Goal: Task Accomplishment & Management: Use online tool/utility

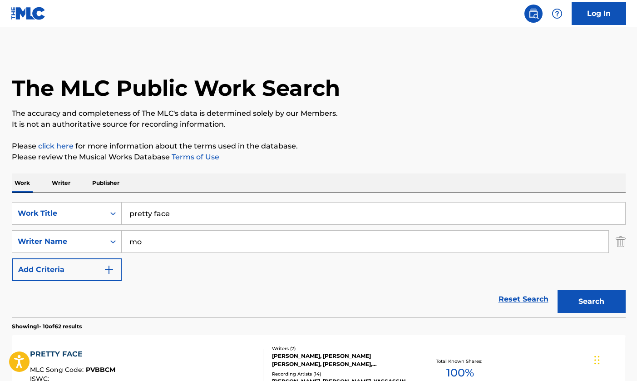
click at [291, 236] on input "mo" at bounding box center [365, 242] width 487 height 22
paste input "Mobolurin"
type input "Mobolurin"
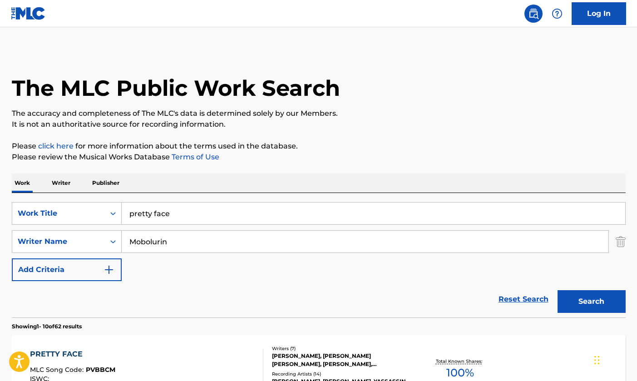
click at [592, 302] on button "Search" at bounding box center [592, 301] width 68 height 23
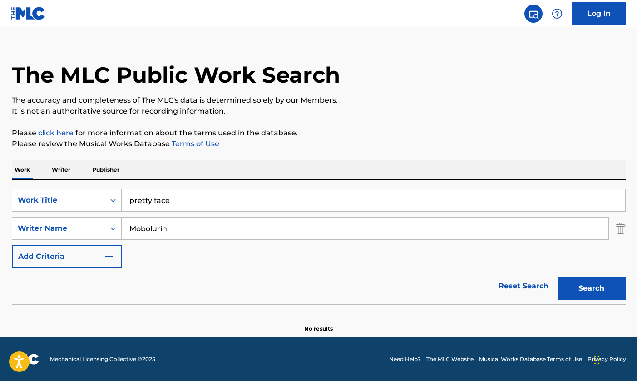
scroll to position [13, 0]
click at [592, 288] on button "Search" at bounding box center [592, 288] width 68 height 23
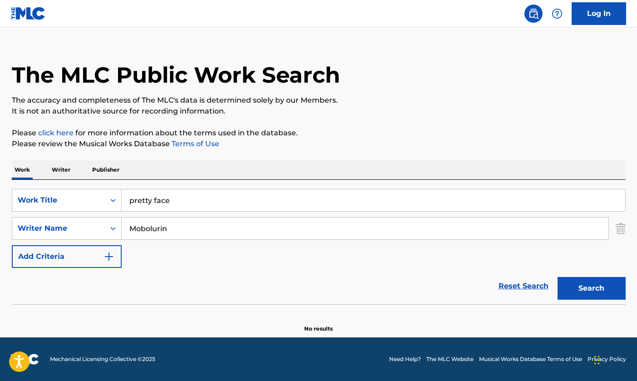
click at [592, 288] on button "Search" at bounding box center [592, 288] width 68 height 23
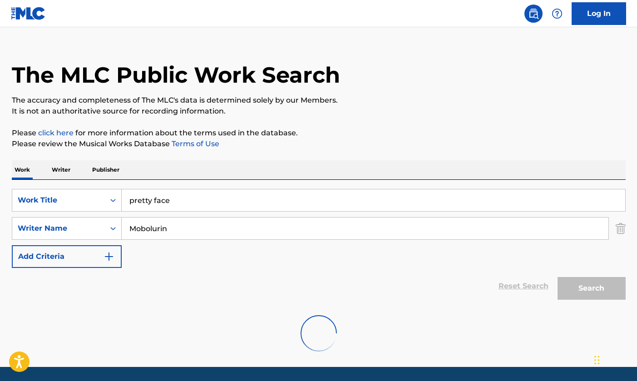
click at [592, 288] on button "Search" at bounding box center [592, 288] width 68 height 23
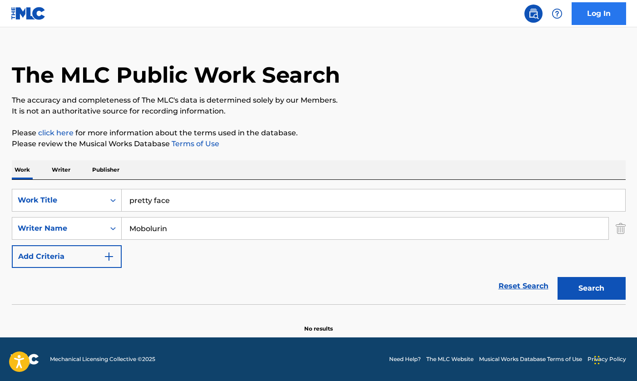
click at [597, 15] on link "Log In" at bounding box center [599, 13] width 55 height 23
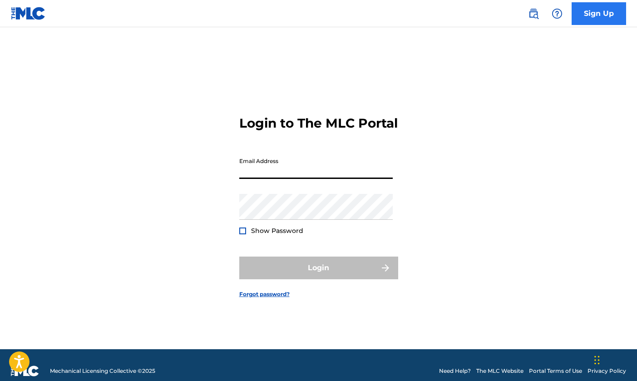
type input "[EMAIL_ADDRESS][DOMAIN_NAME]"
click at [318, 276] on button "Login" at bounding box center [318, 268] width 159 height 23
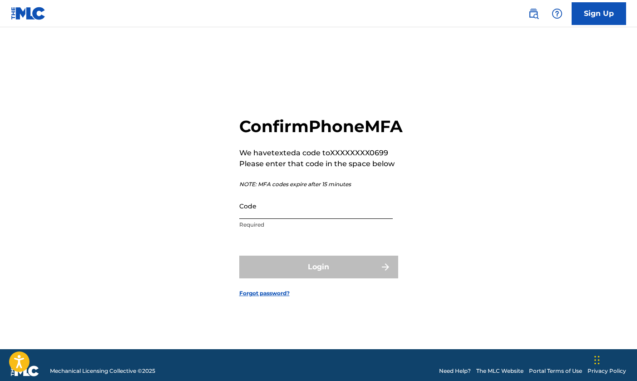
click at [344, 219] on input "Code" at bounding box center [316, 206] width 154 height 26
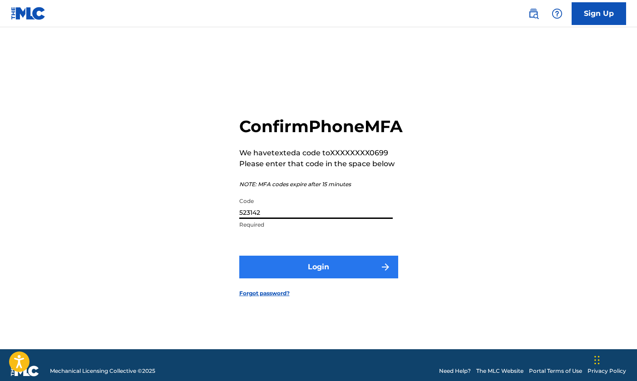
type input "523142"
click at [350, 274] on button "Login" at bounding box center [318, 267] width 159 height 23
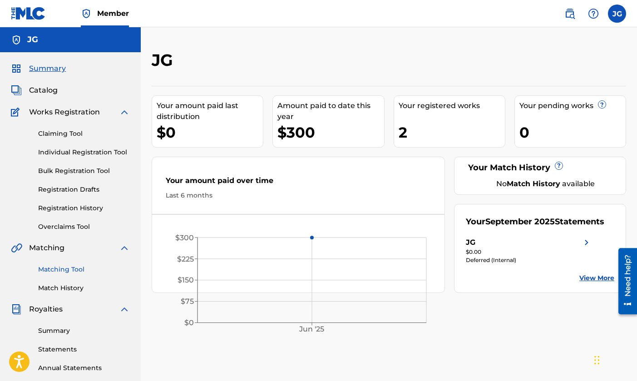
click at [74, 272] on link "Matching Tool" at bounding box center [84, 270] width 92 height 10
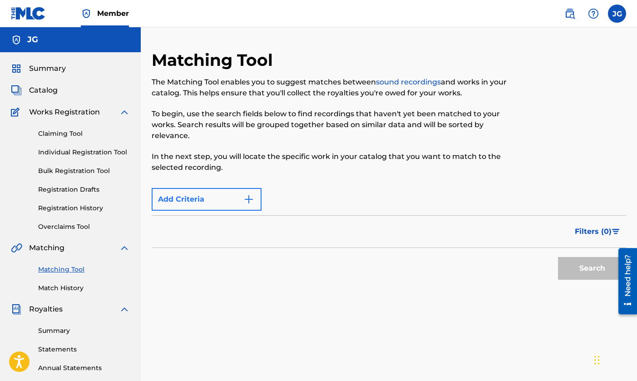
click at [240, 208] on button "Add Criteria" at bounding box center [207, 199] width 110 height 23
click at [247, 194] on img "Search Form" at bounding box center [249, 199] width 11 height 11
click at [232, 187] on form "Max Criteria Reached Filter Estimated Value All $$$$$ $$$$ $$$ $$ $ Source All …" at bounding box center [389, 234] width 475 height 101
click at [76, 289] on link "Match History" at bounding box center [84, 288] width 92 height 10
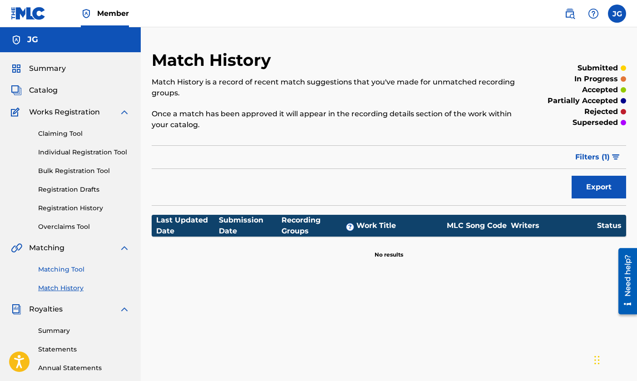
click at [75, 267] on link "Matching Tool" at bounding box center [84, 270] width 92 height 10
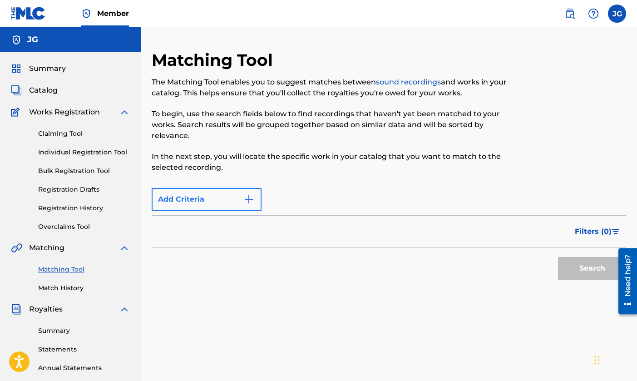
click at [207, 203] on button "Add Criteria" at bounding box center [207, 199] width 110 height 23
click at [250, 197] on img "Search Form" at bounding box center [249, 199] width 11 height 11
click at [584, 229] on span "Filters ( 0 )" at bounding box center [593, 231] width 37 height 11
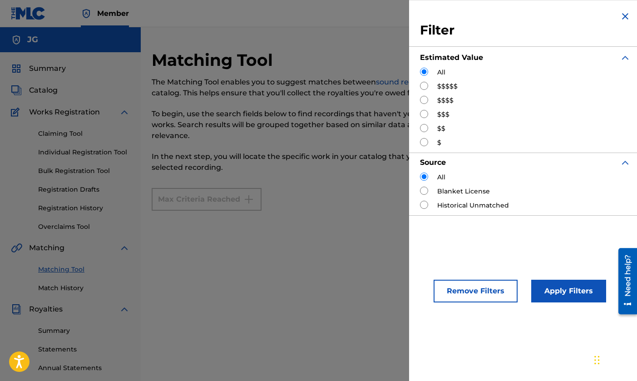
click at [350, 221] on div "Search" at bounding box center [389, 229] width 475 height 36
click at [621, 18] on img "Search Form" at bounding box center [625, 16] width 11 height 11
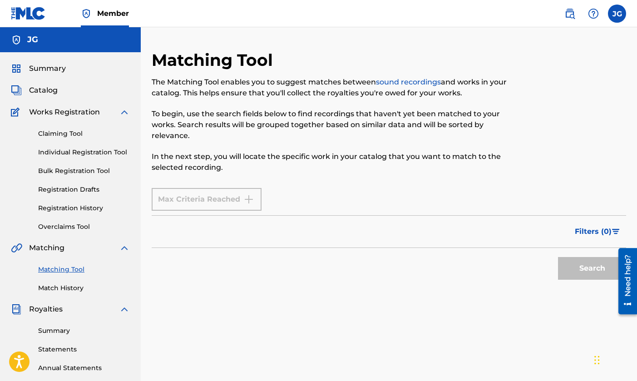
click at [439, 85] on link "sound recordings" at bounding box center [408, 82] width 65 height 9
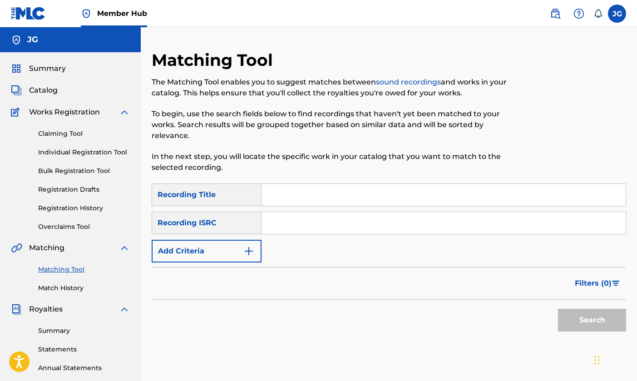
click at [358, 203] on input "Search Form" at bounding box center [444, 195] width 364 height 22
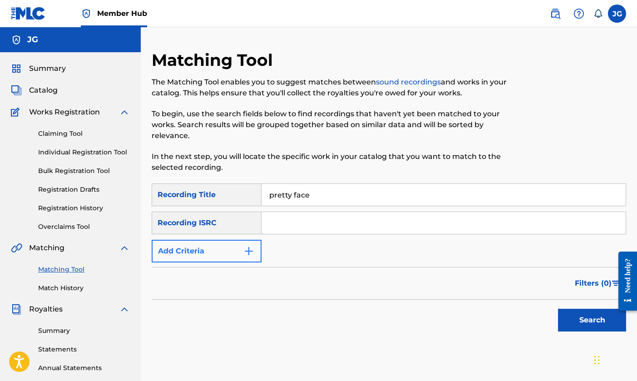
type input "pretty face"
click at [225, 257] on button "Add Criteria" at bounding box center [207, 251] width 110 height 23
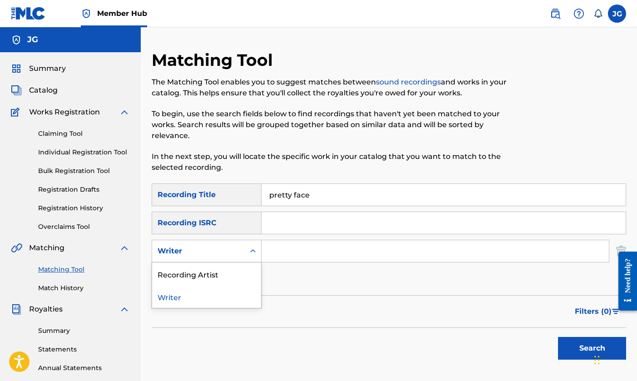
click at [225, 257] on div "Writer" at bounding box center [198, 251] width 93 height 17
click at [229, 273] on div "Recording Artist" at bounding box center [206, 274] width 109 height 23
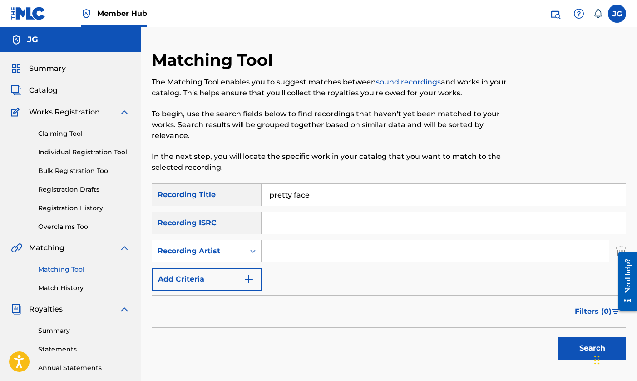
click at [295, 239] on div "SearchWithCriteria1ed9727c-7643-4ed0-b3f2-2fff88138a08 Recording Title pretty f…" at bounding box center [389, 237] width 475 height 107
click at [288, 248] on input "Search Form" at bounding box center [436, 251] width 348 height 22
type input "king"
click at [592, 348] on button "Search" at bounding box center [592, 348] width 68 height 23
click at [592, 310] on span "Filters ( 0 )" at bounding box center [593, 311] width 37 height 11
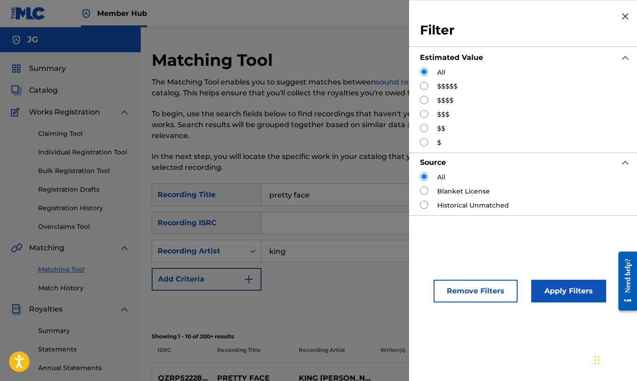
click at [447, 84] on label "$$$$$" at bounding box center [447, 87] width 20 height 10
click at [420, 87] on div "Filter Estimated Value All $$$$$ $$$$ $$$ $$ $ Source All Blanket License Histo…" at bounding box center [525, 113] width 233 height 226
click at [424, 87] on input "Search Form" at bounding box center [424, 86] width 8 height 8
radio input "true"
click at [577, 294] on button "Apply Filters" at bounding box center [569, 291] width 75 height 23
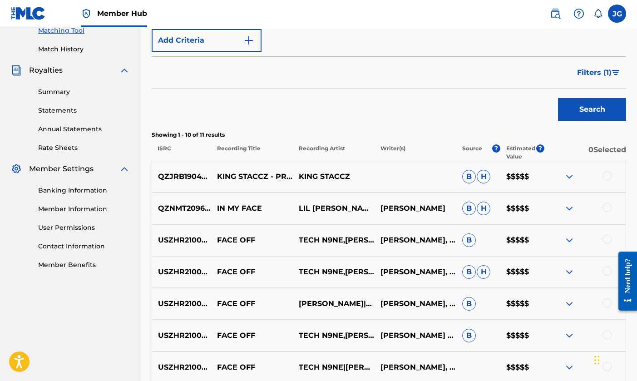
scroll to position [238, 0]
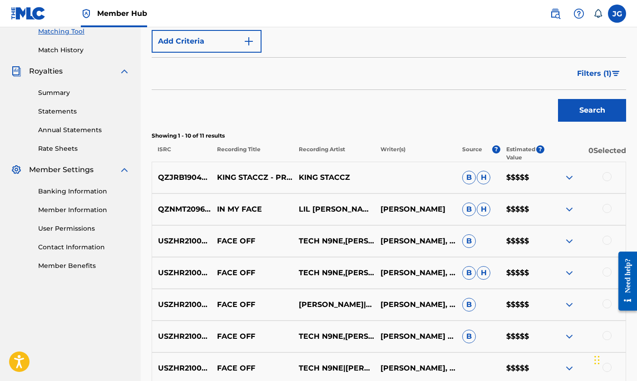
click at [571, 182] on img at bounding box center [569, 177] width 11 height 11
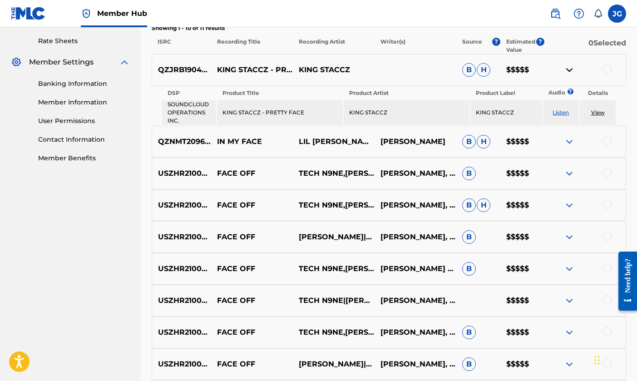
scroll to position [345, 0]
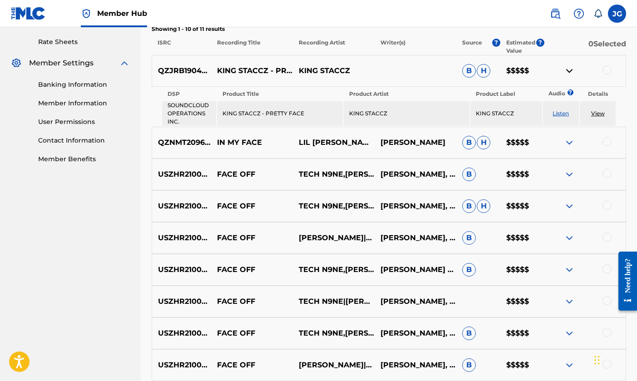
click at [595, 114] on link "View" at bounding box center [599, 113] width 14 height 7
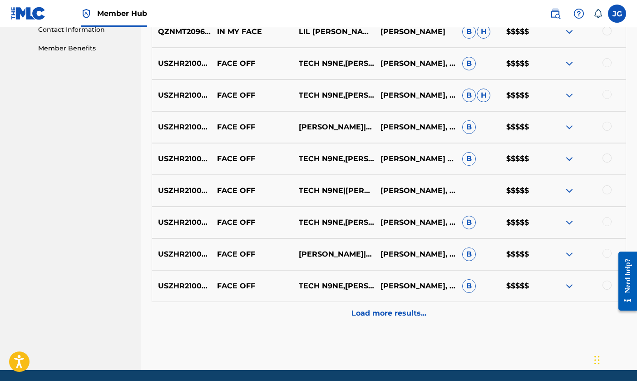
scroll to position [457, 0]
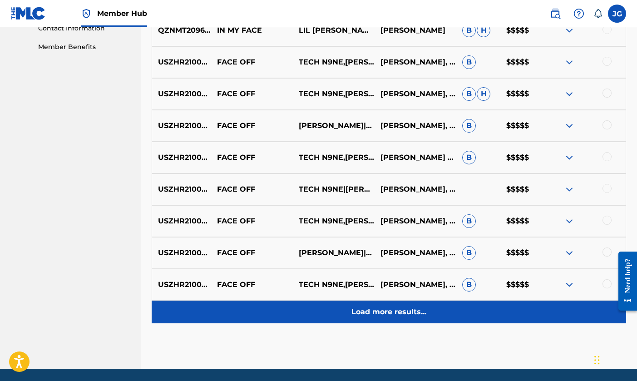
click at [405, 306] on div "Load more results..." at bounding box center [389, 312] width 475 height 23
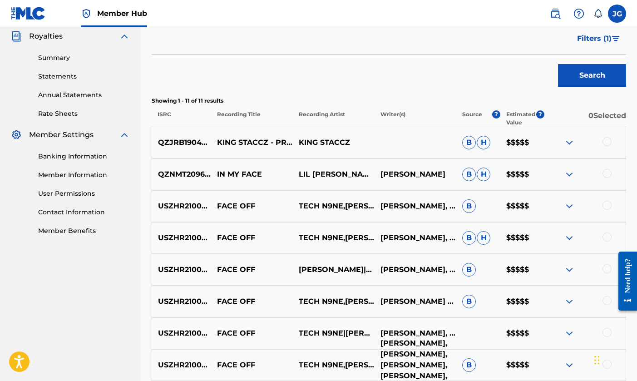
scroll to position [271, 0]
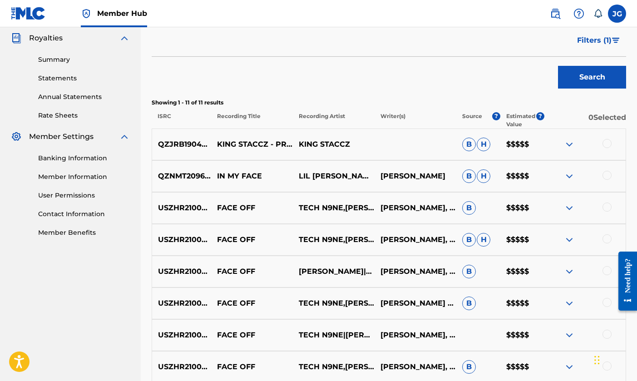
click at [344, 143] on p "KING STACCZ" at bounding box center [334, 144] width 82 height 11
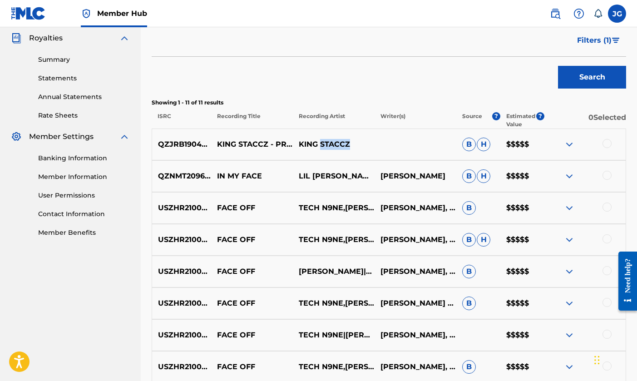
click at [344, 143] on p "KING STACCZ" at bounding box center [334, 144] width 82 height 11
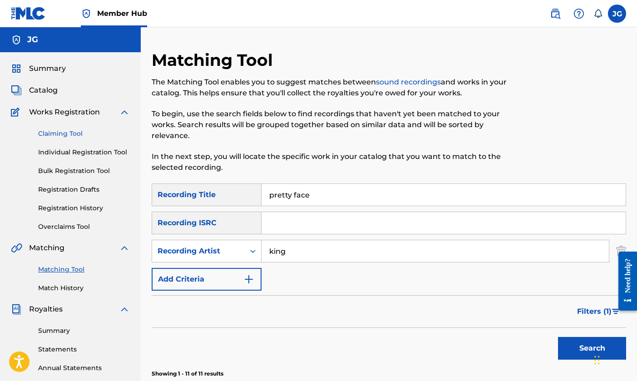
scroll to position [0, 0]
click at [52, 134] on link "Claiming Tool" at bounding box center [84, 134] width 92 height 10
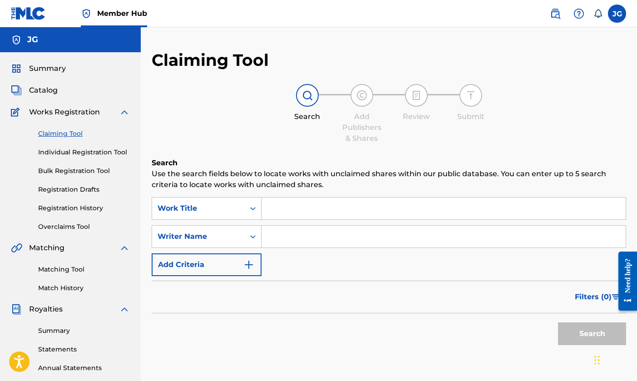
click at [309, 209] on input "Search Form" at bounding box center [444, 209] width 364 height 22
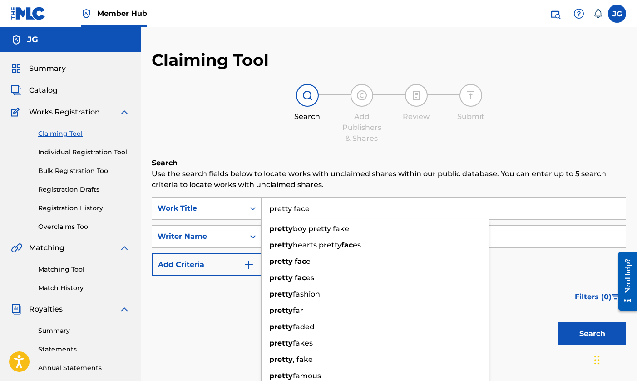
type input "pretty face"
click at [592, 334] on button "Search" at bounding box center [592, 334] width 68 height 23
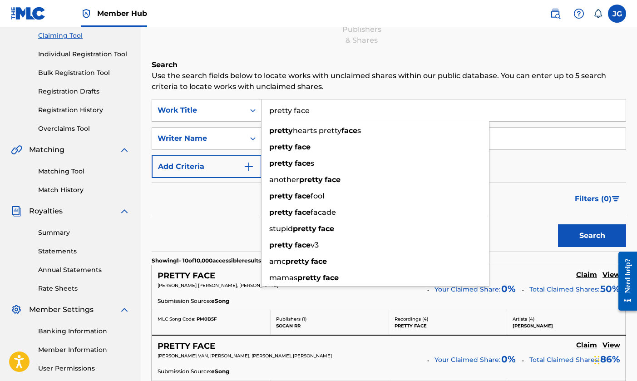
scroll to position [236, 0]
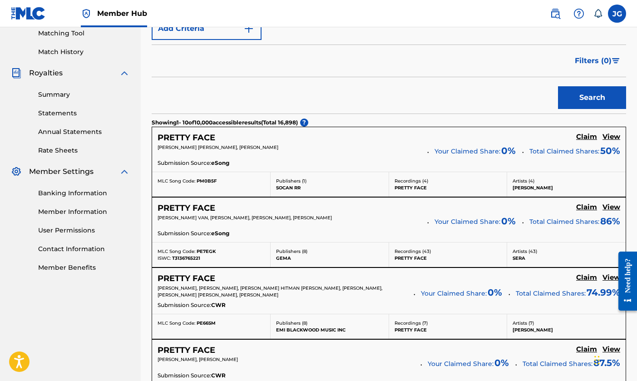
click at [207, 99] on div "Search" at bounding box center [389, 95] width 475 height 36
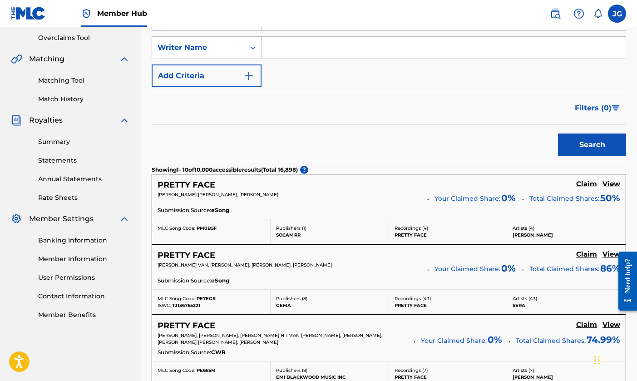
scroll to position [101, 0]
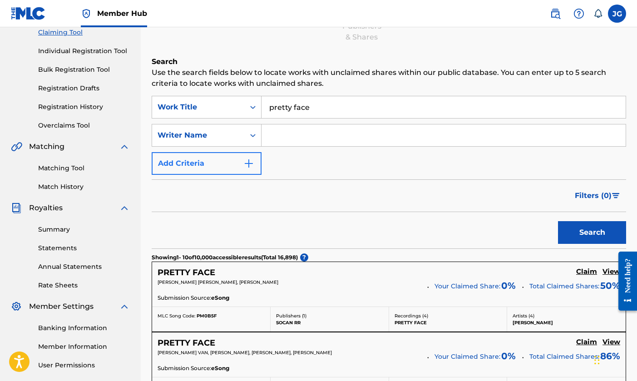
click at [230, 171] on button "Add Criteria" at bounding box center [207, 163] width 110 height 23
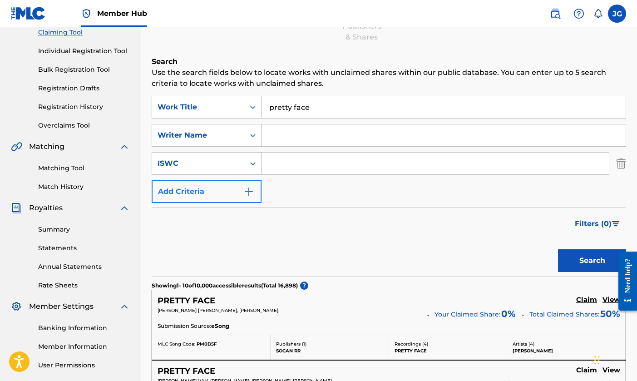
click at [231, 188] on button "Add Criteria" at bounding box center [207, 191] width 110 height 23
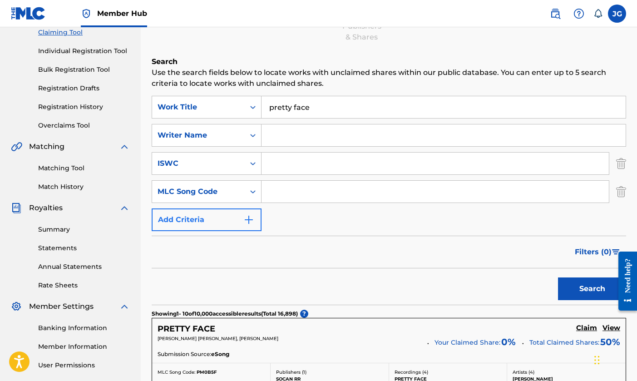
click at [235, 215] on button "Add Criteria" at bounding box center [207, 220] width 110 height 23
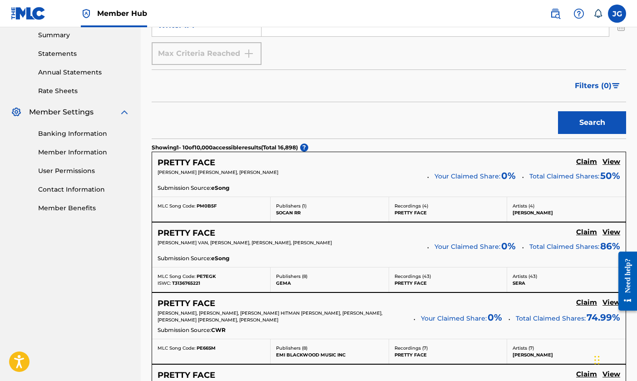
scroll to position [124, 0]
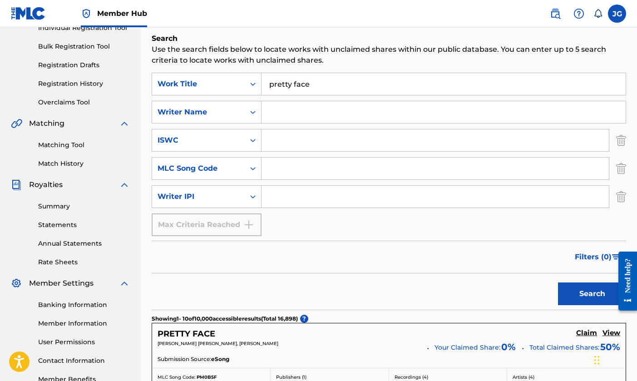
click at [275, 164] on input "Search Form" at bounding box center [436, 169] width 348 height 22
click at [283, 102] on input "Search Form" at bounding box center [444, 112] width 364 height 22
type input "king"
click at [592, 294] on button "Search" at bounding box center [592, 294] width 68 height 23
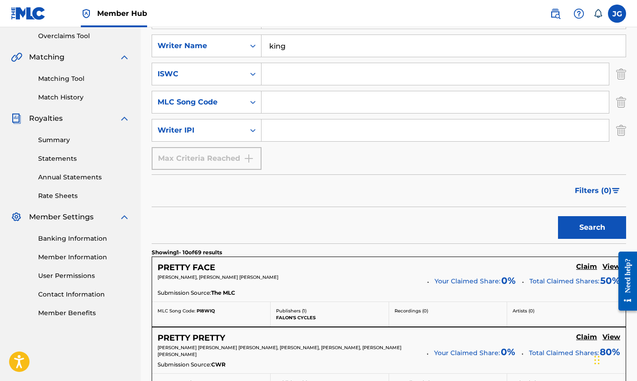
scroll to position [136, 0]
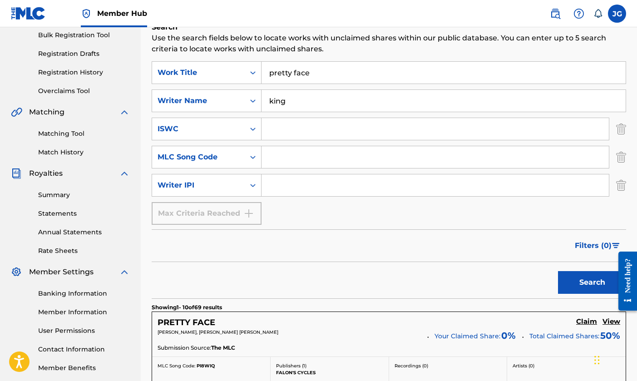
click at [296, 98] on input "king" at bounding box center [444, 101] width 364 height 22
type input "steve"
click at [592, 283] on button "Search" at bounding box center [592, 282] width 68 height 23
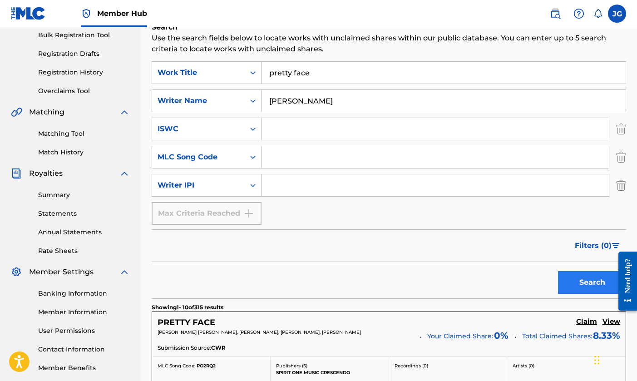
click at [586, 280] on button "Search" at bounding box center [592, 282] width 68 height 23
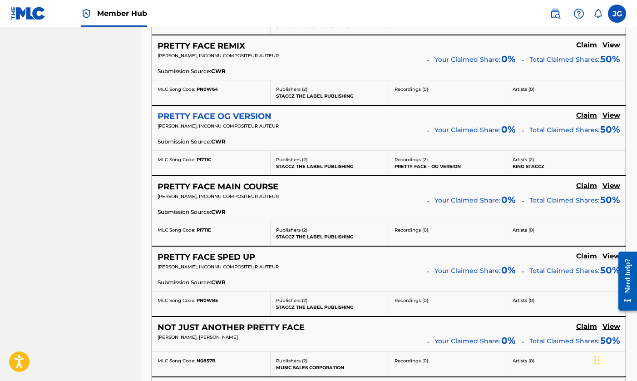
scroll to position [502, 0]
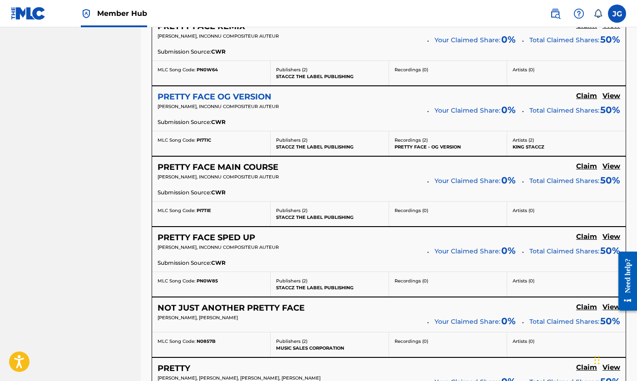
click at [244, 97] on h5 "PRETTY FACE OG VERSION" at bounding box center [215, 97] width 114 height 10
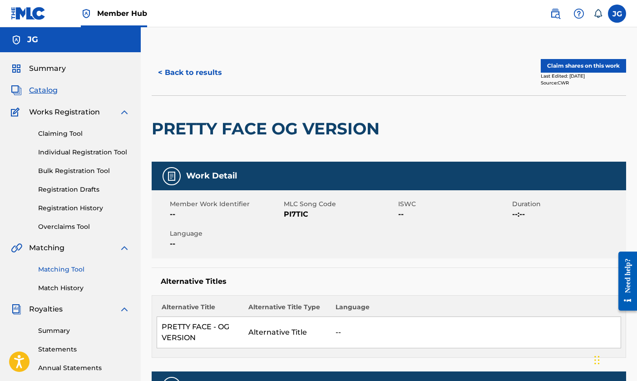
click at [80, 267] on link "Matching Tool" at bounding box center [84, 270] width 92 height 10
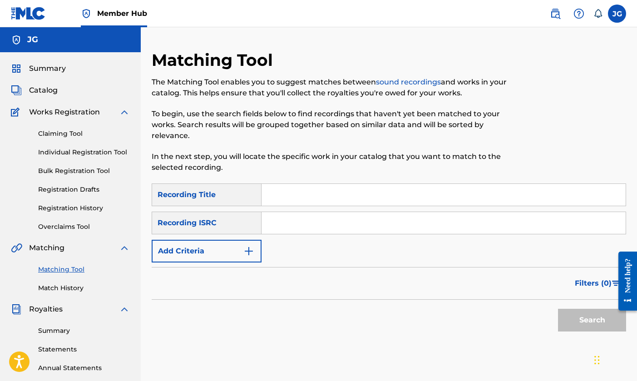
click at [334, 200] on input "Search Form" at bounding box center [444, 195] width 364 height 22
type input "family freestyle"
click at [233, 247] on button "Add Criteria" at bounding box center [207, 251] width 110 height 23
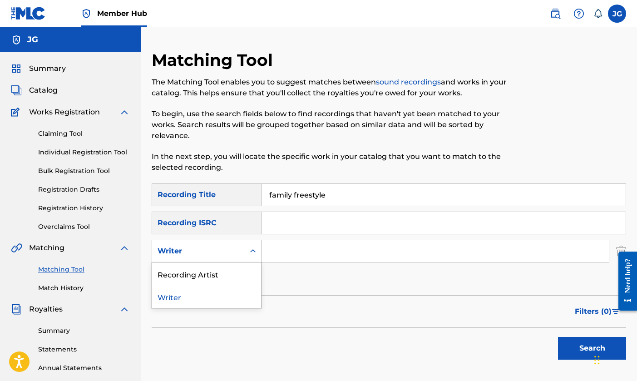
click at [251, 253] on icon "Search Form" at bounding box center [253, 251] width 9 height 9
click at [234, 278] on div "Recording Artist" at bounding box center [206, 274] width 109 height 23
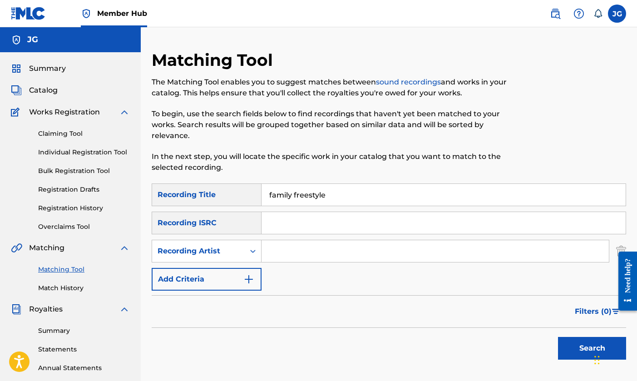
click at [310, 255] on input "Search Form" at bounding box center [436, 251] width 348 height 22
type input "d"
click at [592, 348] on button "Search" at bounding box center [592, 348] width 68 height 23
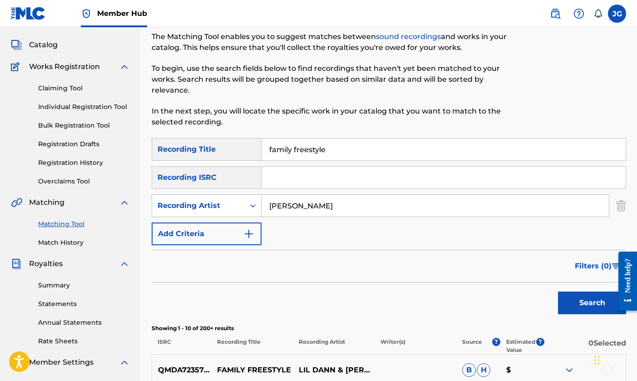
scroll to position [37, 0]
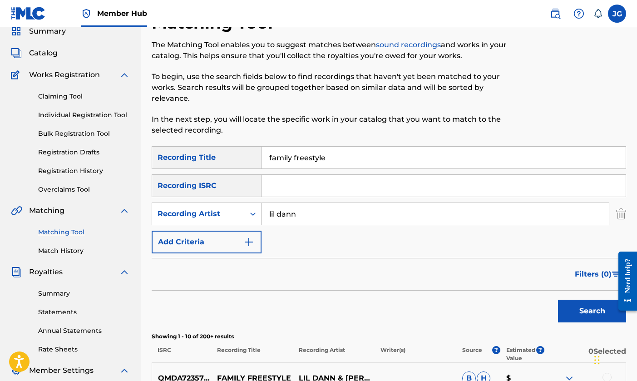
type input "lil dann"
click at [592, 311] on button "Search" at bounding box center [592, 311] width 68 height 23
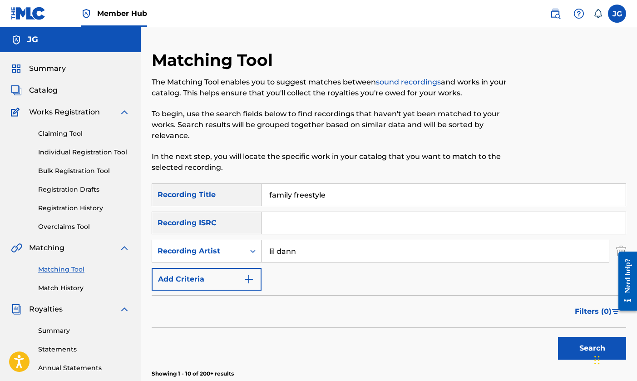
scroll to position [0, 0]
click at [73, 132] on link "Claiming Tool" at bounding box center [84, 134] width 92 height 10
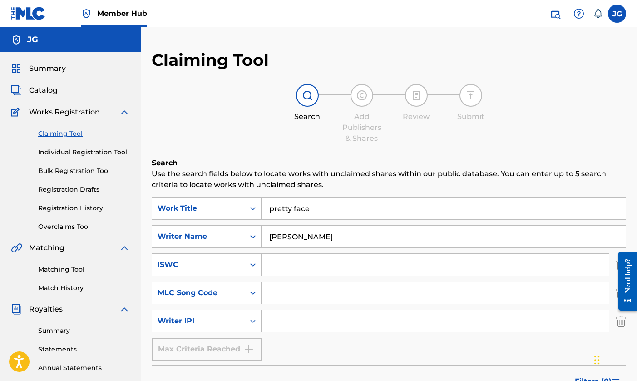
click at [308, 204] on input "pretty face" at bounding box center [444, 209] width 364 height 22
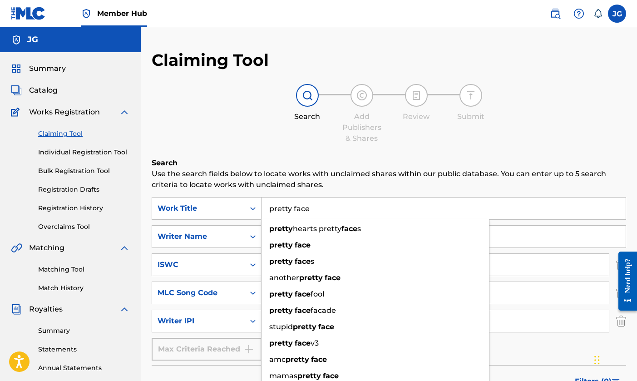
click at [308, 204] on input "pretty face" at bounding box center [444, 209] width 364 height 22
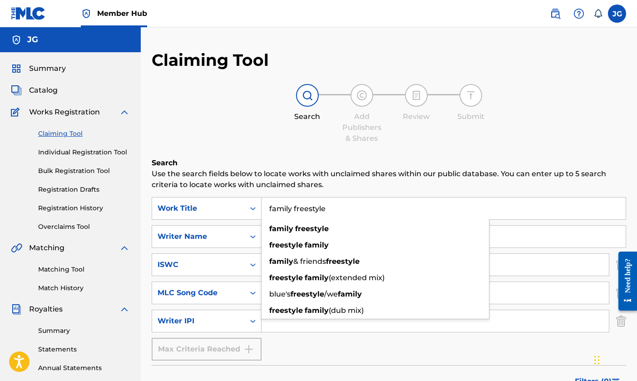
type input "family freestyle"
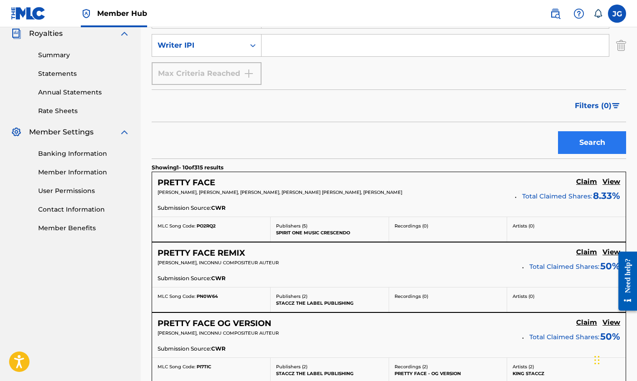
click at [567, 148] on button "Search" at bounding box center [592, 142] width 68 height 23
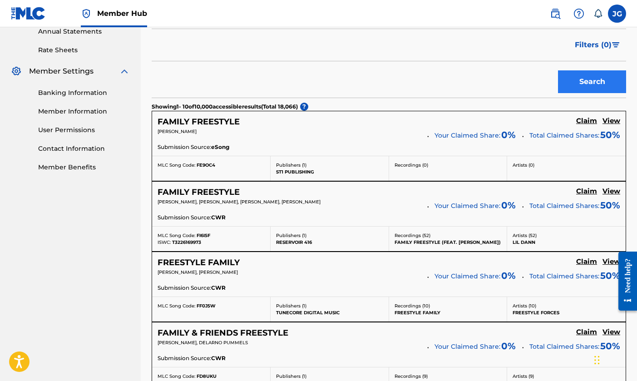
scroll to position [347, 0]
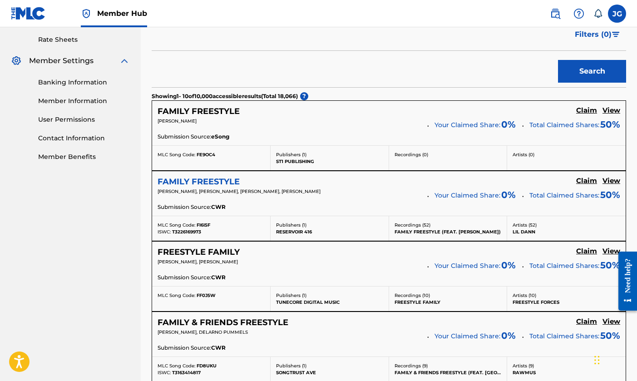
click at [223, 185] on h5 "FAMILY FREESTYLE" at bounding box center [199, 182] width 82 height 10
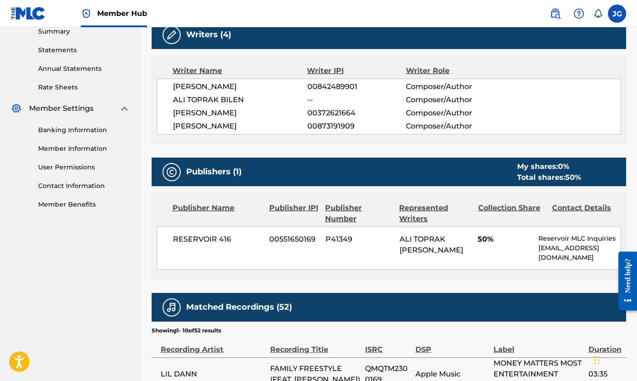
scroll to position [298, 0]
